Goal: Book appointment/travel/reservation

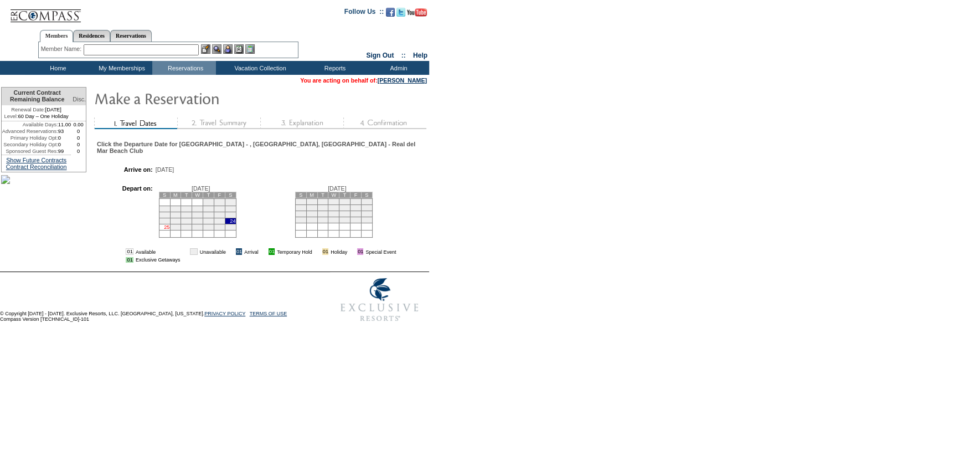
click at [169, 225] on link "25" at bounding box center [167, 227] width 6 height 6
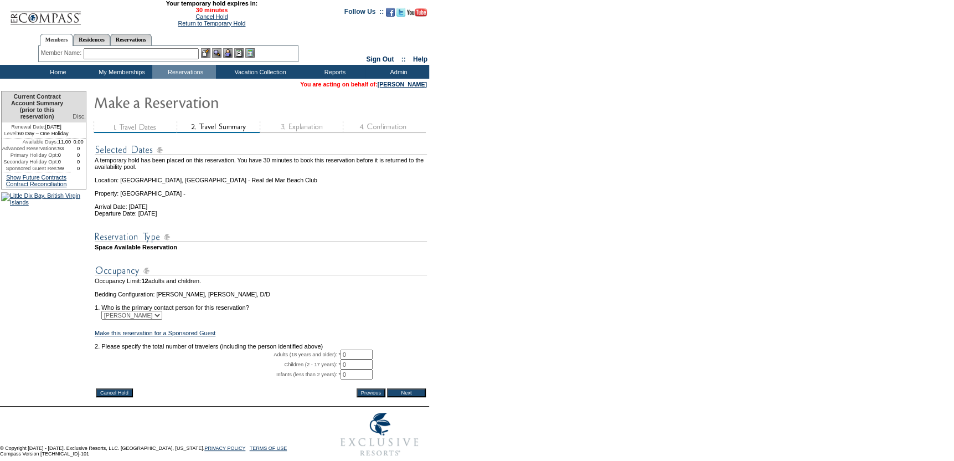
drag, startPoint x: 361, startPoint y: 370, endPoint x: 304, endPoint y: 366, distance: 57.7
click at [304, 359] on tr "Adults (18 years and older): * 0 * *" at bounding box center [261, 354] width 332 height 10
type input "1"
click at [441, 265] on form "29:59 Your temporary hold expires in: 30 minutes Cancel Hold Return to Temporar…" at bounding box center [477, 231] width 954 height 462
click at [414, 397] on input "Next" at bounding box center [406, 392] width 39 height 9
